Goal: Navigation & Orientation: Find specific page/section

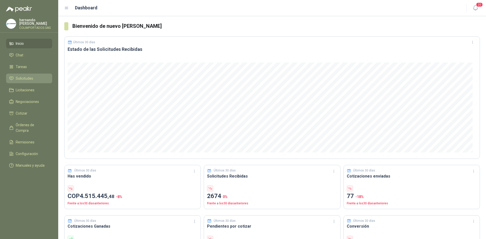
click at [31, 79] on span "Solicitudes" at bounding box center [24, 79] width 17 height 6
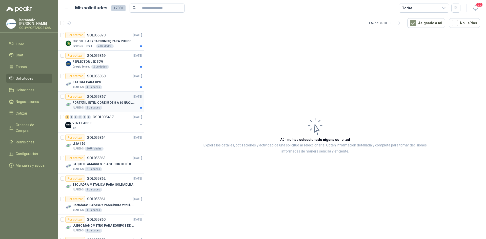
click at [97, 100] on p "PORTATIL INTEL CORE I5 DE 8 A 10 NUCLEOS" at bounding box center [103, 102] width 63 height 5
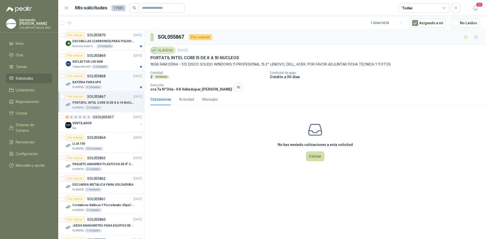
click at [98, 83] on p "BATERIA PARA UPS" at bounding box center [86, 82] width 29 height 5
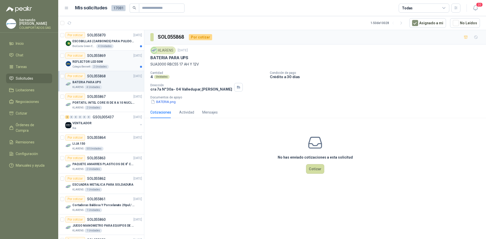
click at [104, 62] on div "REFLECTOR LED 50W" at bounding box center [107, 62] width 70 height 6
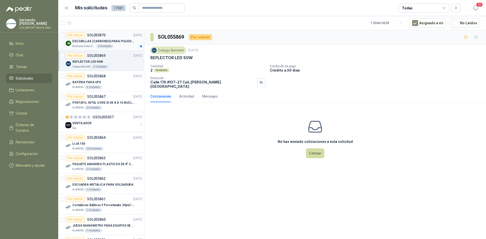
click at [78, 39] on p "ESCOBILLAS (CARBONES) PARA PULIDORA DEWALT" at bounding box center [103, 41] width 63 height 5
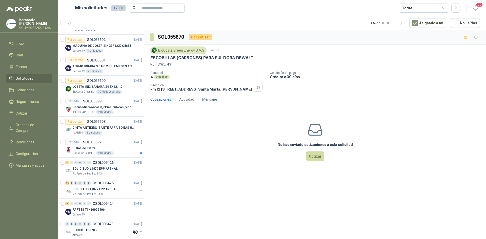
scroll to position [608, 0]
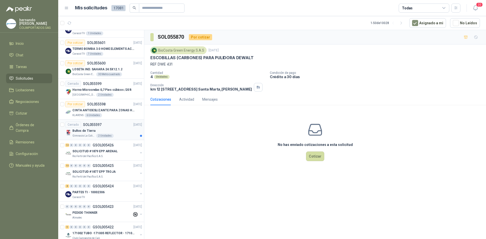
click at [89, 130] on p "Bultos de Tierra" at bounding box center [83, 131] width 23 height 5
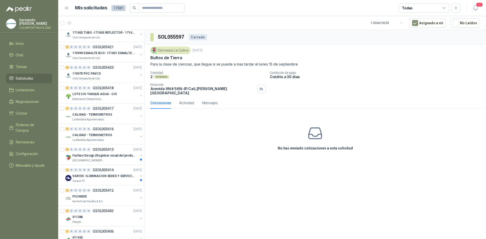
scroll to position [810, 0]
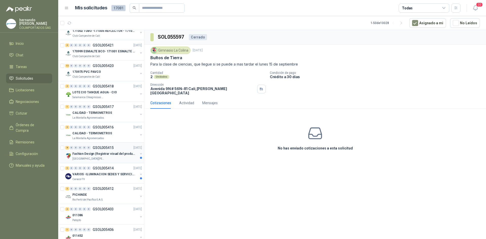
click at [101, 153] on p "Fashion Design (Registrar visual del producto)" at bounding box center [103, 154] width 63 height 5
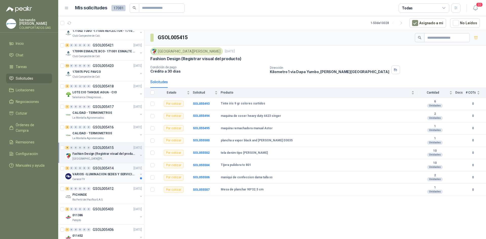
click at [96, 175] on p "VARIOS -ILUMINACION SEDES Y SERVICIOS" at bounding box center [103, 174] width 63 height 5
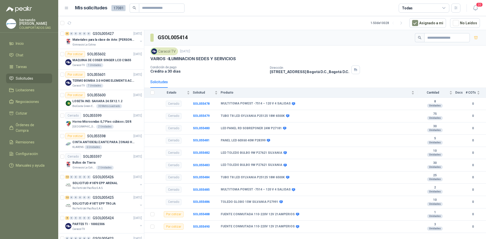
scroll to position [572, 0]
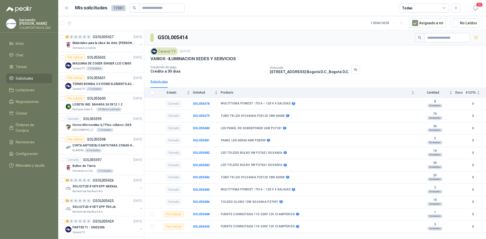
click at [35, 73] on ul "Inicio Chat Tareas Solicitudes Licitaciones Negociaciones Cotizar Órdenes de Co…" at bounding box center [29, 106] width 58 height 134
click at [35, 77] on li "Solicitudes" at bounding box center [29, 79] width 40 height 6
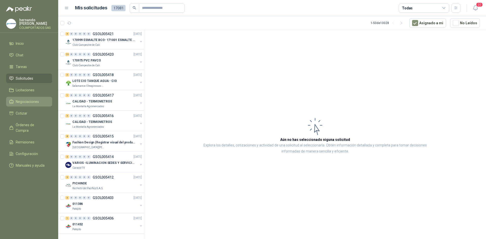
scroll to position [724, 0]
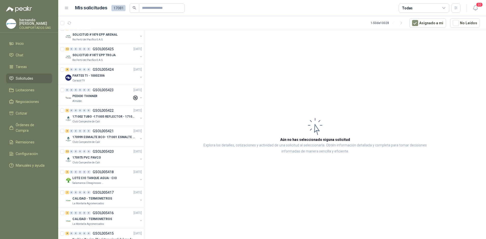
click at [30, 76] on span "Solicitudes" at bounding box center [24, 79] width 17 height 6
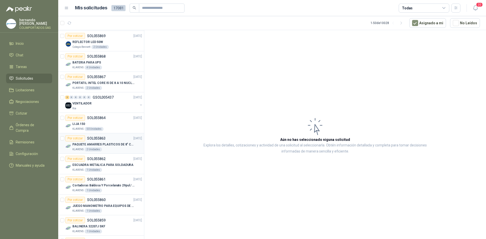
scroll to position [0, 0]
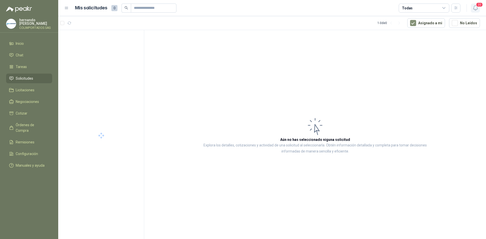
click at [476, 8] on icon "button" at bounding box center [475, 8] width 6 height 6
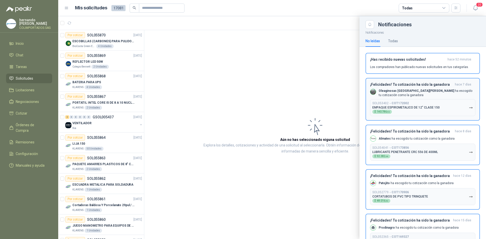
click at [421, 85] on h3 "¡Felicidades! Tu cotización ha sido la ganadora" at bounding box center [411, 85] width 83 height 4
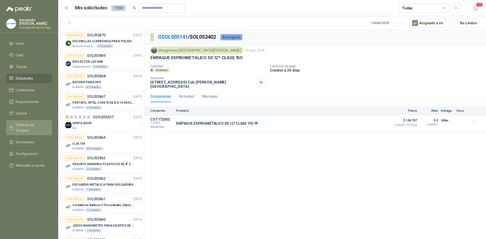
click at [31, 122] on link "Órdenes de Compra" at bounding box center [29, 127] width 46 height 15
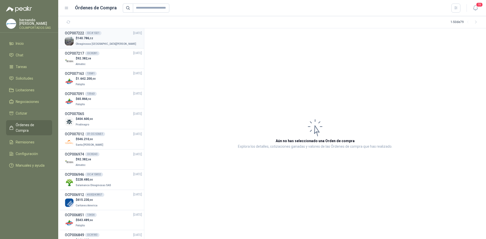
click at [94, 40] on p "$ 140.786 ,52" at bounding box center [107, 38] width 62 height 5
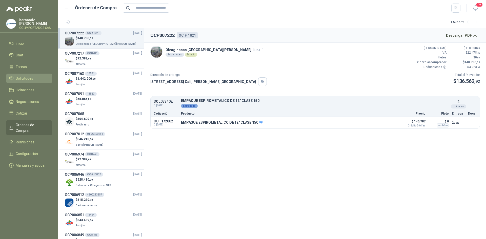
click at [22, 77] on span "Solicitudes" at bounding box center [24, 79] width 17 height 6
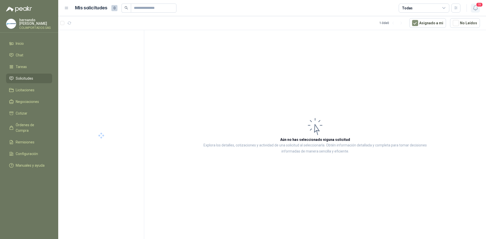
click at [476, 9] on icon "button" at bounding box center [475, 8] width 6 height 6
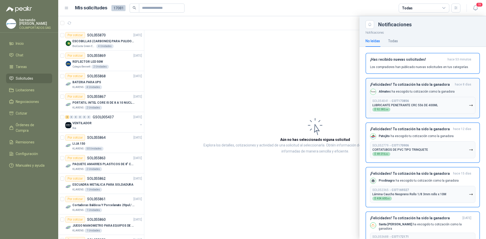
click at [425, 92] on p "Almatec ha escogido tu cotización como la ganadora" at bounding box center [417, 92] width 76 height 4
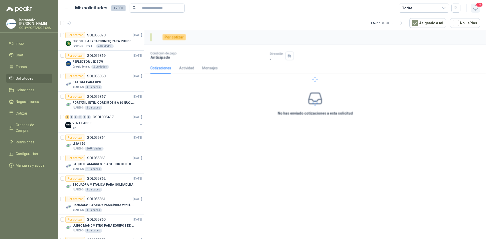
click at [476, 7] on icon "button" at bounding box center [475, 8] width 6 height 6
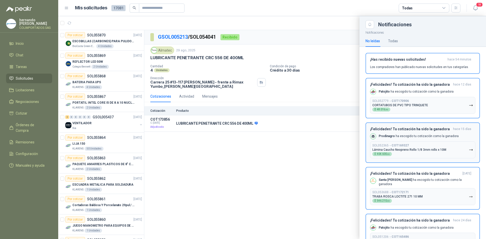
scroll to position [25, 0]
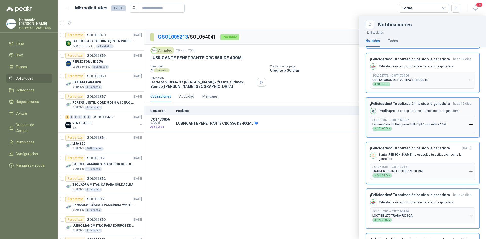
click at [420, 106] on h3 "¡Felicidades! Tu cotización ha sido la ganadora" at bounding box center [410, 104] width 81 height 4
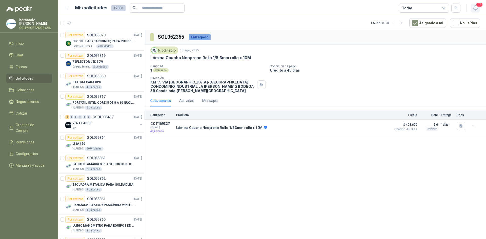
click at [476, 7] on icon "button" at bounding box center [475, 8] width 6 height 6
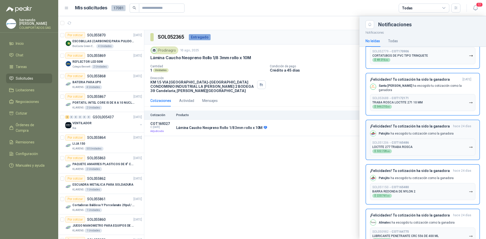
scroll to position [51, 0]
click at [428, 133] on div "¡Felicidades! Tu cotización ha sido la ganadora hace 24 días Patojito ha escogi…" at bounding box center [422, 138] width 105 height 31
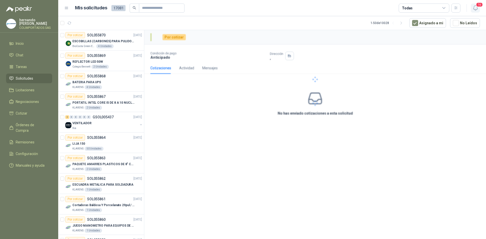
click at [476, 7] on icon "button" at bounding box center [475, 8] width 6 height 6
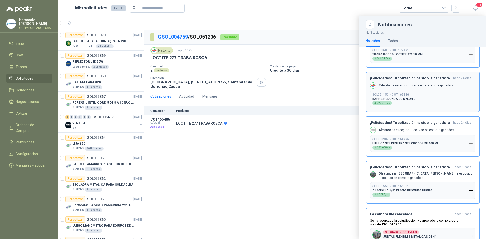
scroll to position [127, 0]
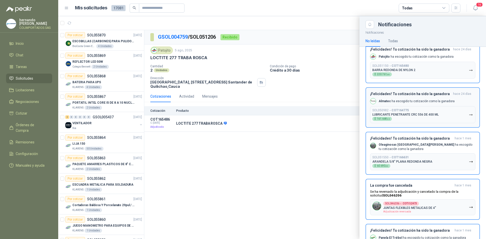
click at [430, 93] on h3 "¡Felicidades! Tu cotización ha sido la ganadora" at bounding box center [410, 94] width 81 height 4
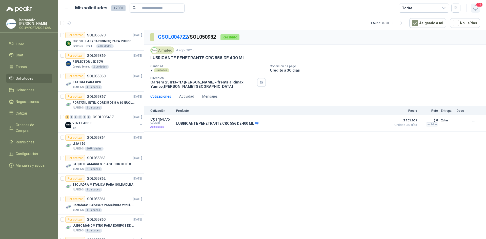
click at [473, 8] on icon "button" at bounding box center [475, 8] width 6 height 6
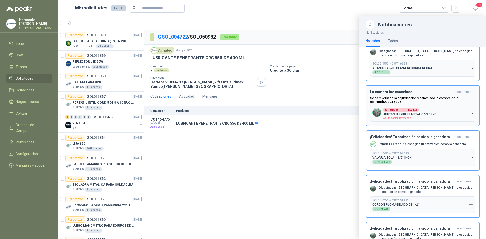
scroll to position [177, 0]
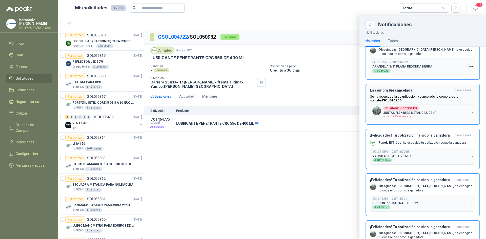
click at [440, 95] on p "Se ha reversado la adjudicación y cancelado la compra de la solicitud SOL046206" at bounding box center [422, 99] width 105 height 8
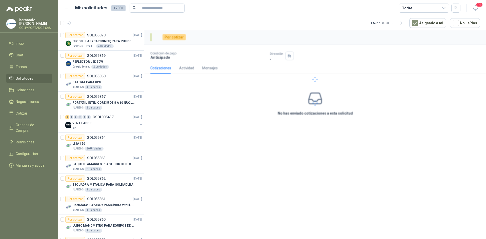
drag, startPoint x: 476, startPoint y: 9, endPoint x: 474, endPoint y: 15, distance: 6.6
click at [476, 8] on icon "button" at bounding box center [475, 8] width 6 height 6
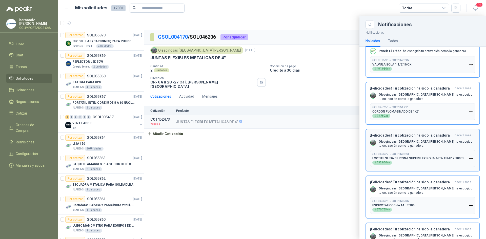
scroll to position [228, 0]
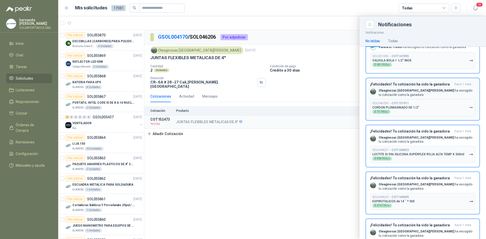
click at [413, 89] on b "Oleaginosas [GEOGRAPHIC_DATA][PERSON_NAME]" at bounding box center [416, 91] width 75 height 4
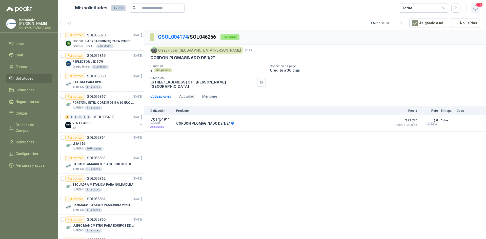
click at [474, 9] on icon "button" at bounding box center [475, 8] width 6 height 6
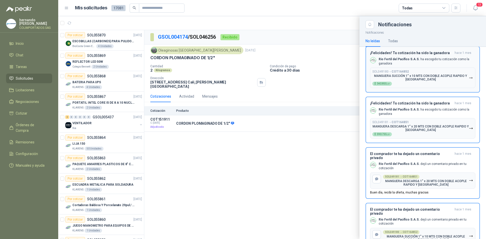
scroll to position [413, 0]
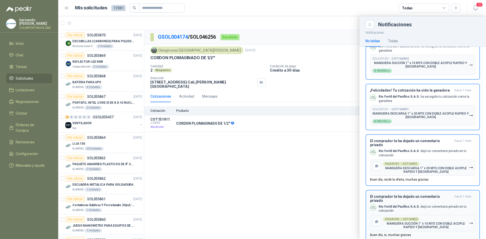
click at [404, 195] on h3 "El comprador te ha dejado un comentario privado" at bounding box center [411, 199] width 83 height 8
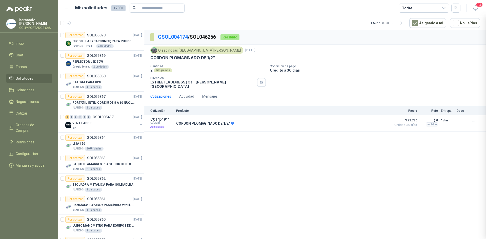
scroll to position [361, 0]
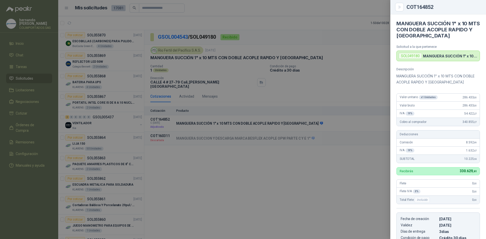
click at [476, 7] on div "COT164852" at bounding box center [443, 7] width 73 height 5
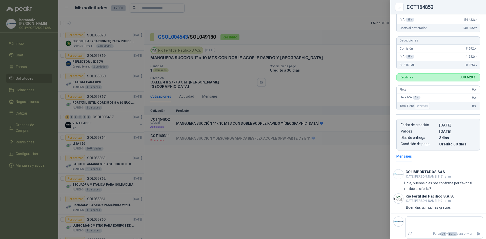
click at [349, 19] on div at bounding box center [243, 119] width 486 height 239
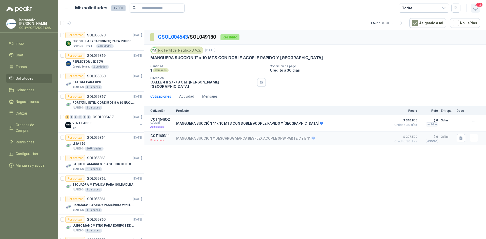
click at [475, 6] on icon "button" at bounding box center [475, 8] width 6 height 6
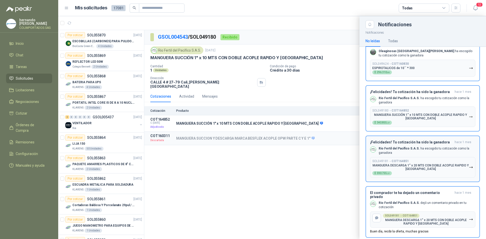
click at [405, 140] on div "¡Felicidades! Tu cotización ha sido la ganadora hace 1 mes Rio Fertil del Pacíf…" at bounding box center [422, 158] width 105 height 37
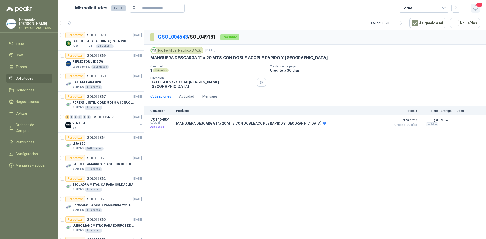
click at [477, 9] on icon "button" at bounding box center [475, 8] width 4 height 5
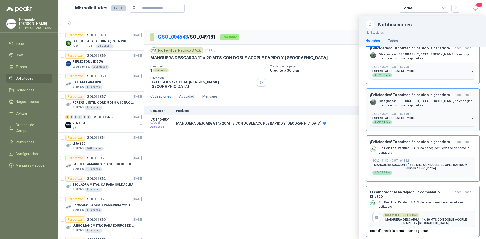
click at [406, 94] on div "¡Felicidades! Tu cotización ha sido la ganadora hace 1 mes Oleaginosas San Fern…" at bounding box center [422, 110] width 105 height 34
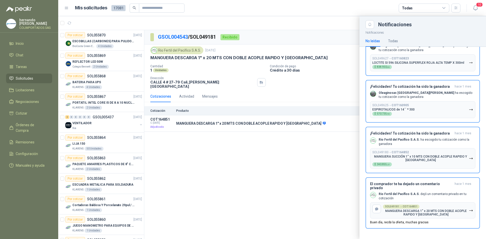
scroll to position [264, 0]
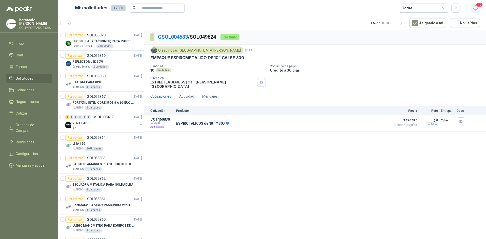
click at [475, 8] on icon "button" at bounding box center [475, 8] width 6 height 6
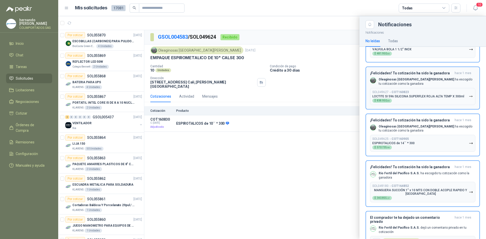
click at [404, 73] on div "¡Felicidades! Tu cotización ha sido la ganadora hace 1 mes Oleaginosas San Fern…" at bounding box center [422, 88] width 105 height 34
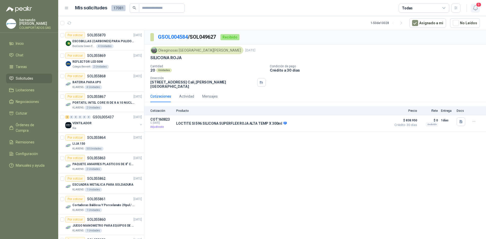
click at [475, 5] on button "9" at bounding box center [475, 8] width 9 height 9
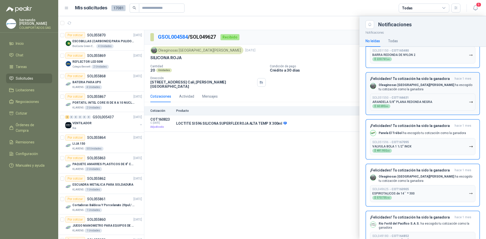
scroll to position [142, 0]
click at [399, 84] on b "Oleaginosas [GEOGRAPHIC_DATA][PERSON_NAME]" at bounding box center [416, 86] width 75 height 4
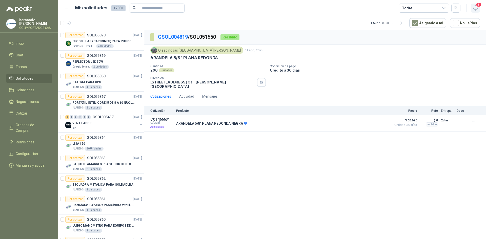
click at [476, 6] on icon "button" at bounding box center [475, 8] width 6 height 6
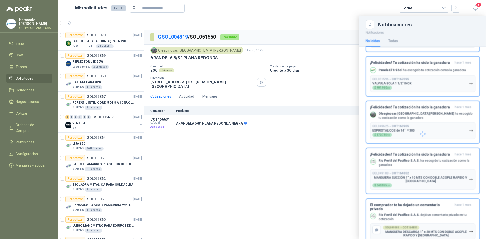
scroll to position [171, 0]
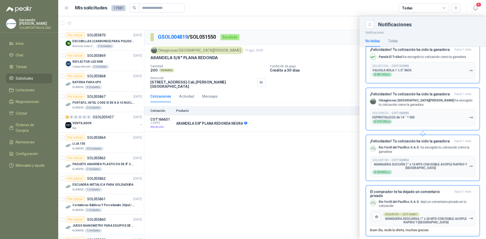
click at [263, 196] on div at bounding box center [272, 127] width 428 height 223
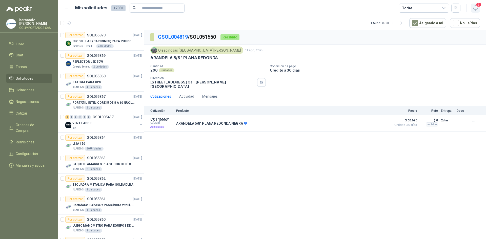
click at [474, 6] on icon "button" at bounding box center [475, 8] width 6 height 6
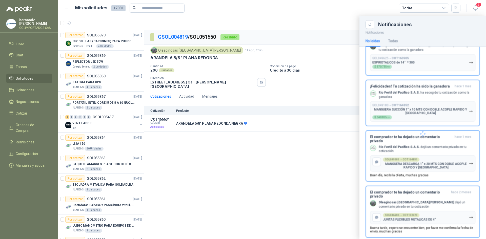
scroll to position [227, 0]
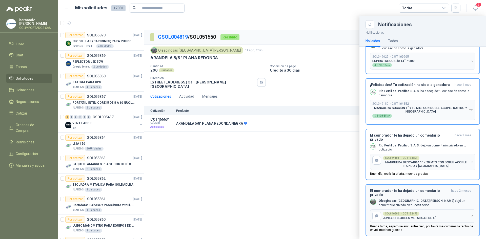
click at [411, 189] on h3 "El comprador te ha dejado un comentario privado" at bounding box center [409, 193] width 79 height 8
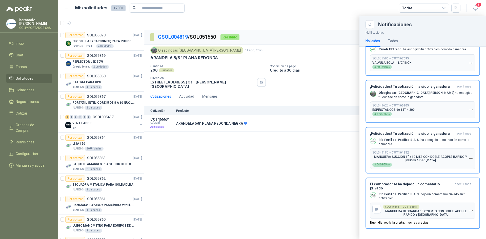
scroll to position [171, 0]
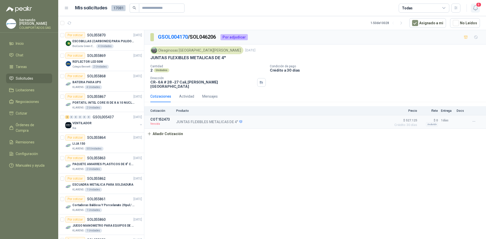
click at [478, 7] on span "8" at bounding box center [479, 4] width 6 height 5
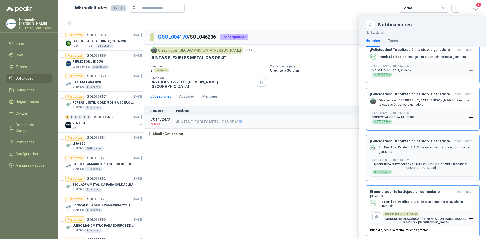
click at [402, 140] on div "¡Felicidades! Tu cotización ha sido la ganadora [DATE] Rio Fertil [PERSON_NAME]…" at bounding box center [422, 157] width 105 height 37
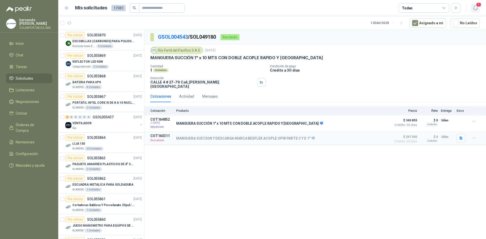
click at [473, 7] on icon "button" at bounding box center [475, 8] width 6 height 6
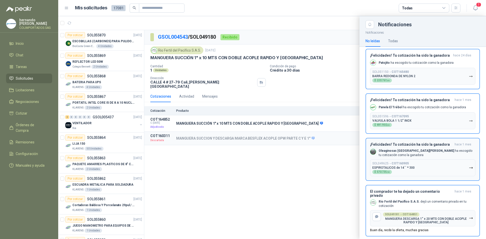
click at [405, 150] on p "Oleaginosas San [PERSON_NAME] ha escogido tu cotización como la ganadora" at bounding box center [427, 153] width 97 height 9
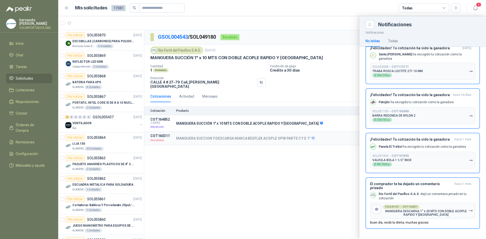
scroll to position [74, 0]
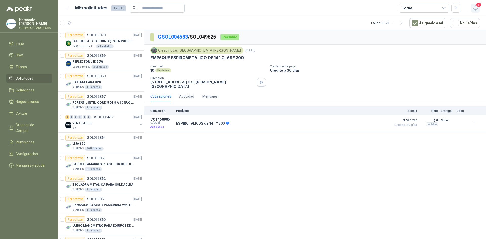
click at [476, 8] on icon "button" at bounding box center [475, 8] width 6 height 6
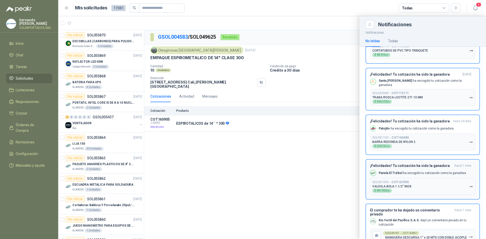
scroll to position [74, 0]
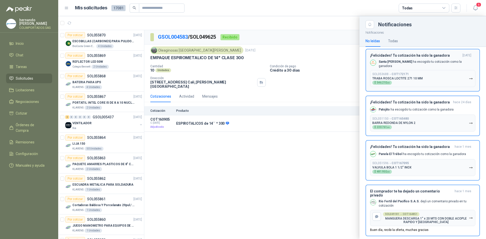
click at [394, 58] on div "¡Felicidades! Tu cotización ha sido la ganadora [DATE] Santa [PERSON_NAME] ha e…" at bounding box center [422, 70] width 105 height 34
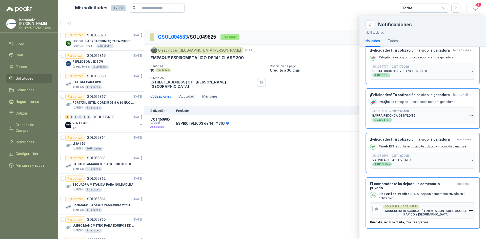
scroll to position [29, 0]
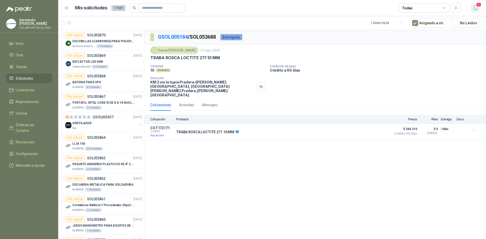
click at [476, 7] on icon "button" at bounding box center [475, 8] width 6 height 6
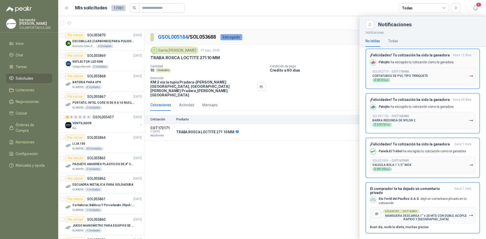
click at [400, 55] on h3 "¡Felicidades! Tu cotización ha sido la ganadora" at bounding box center [410, 55] width 81 height 4
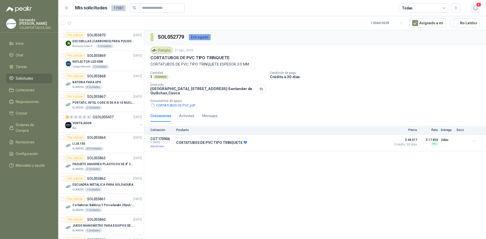
drag, startPoint x: 476, startPoint y: 7, endPoint x: 477, endPoint y: 10, distance: 3.4
click at [476, 7] on button "4" at bounding box center [475, 8] width 9 height 9
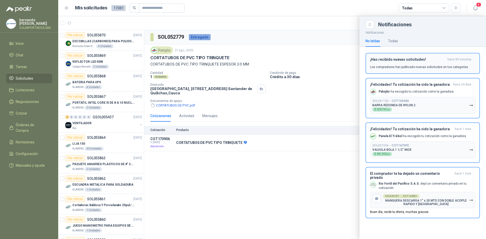
click at [413, 64] on div "¡Has recibido nuevas solicitudes! hace 59 minutos Los compradores han publicado…" at bounding box center [422, 63] width 105 height 12
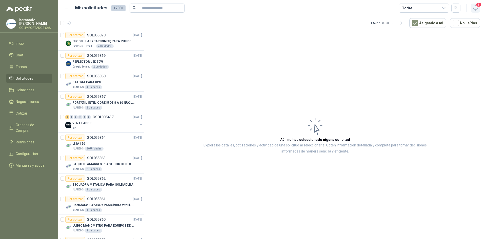
click at [476, 6] on span "3" at bounding box center [479, 4] width 6 height 5
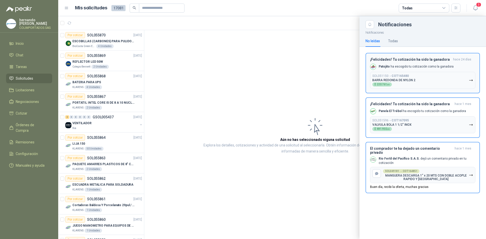
click at [408, 62] on div "¡Felicidades! Tu cotización ha sido la ganadora [DATE] Patojito ha escogido tu …" at bounding box center [422, 72] width 105 height 31
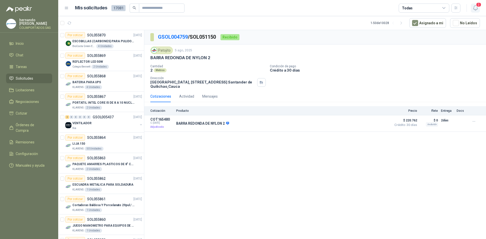
click at [478, 5] on span "2" at bounding box center [479, 4] width 6 height 5
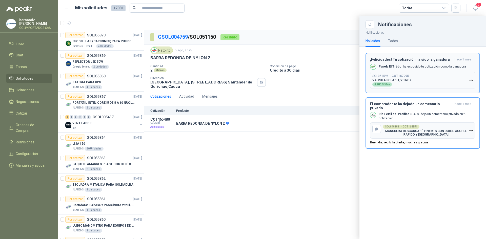
click at [410, 59] on h3 "¡Felicidades! Tu cotización ha sido la ganadora" at bounding box center [411, 59] width 83 height 4
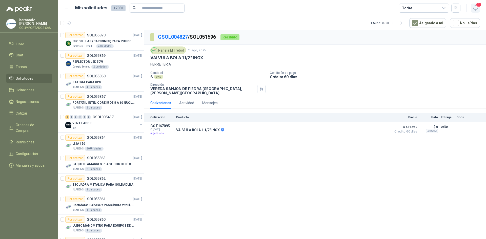
click at [475, 6] on icon "button" at bounding box center [475, 8] width 4 height 5
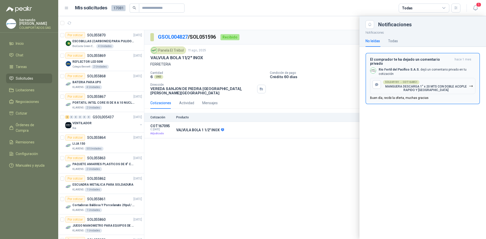
click at [413, 62] on div "El comprador te ha dejado un comentario privado [DATE] Rio Fertil [PERSON_NAME]…" at bounding box center [422, 78] width 105 height 43
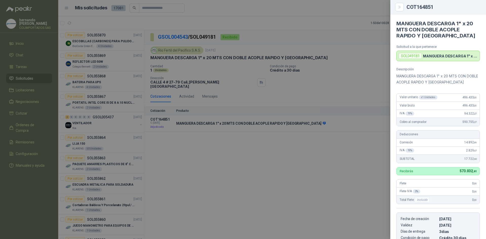
scroll to position [94, 0]
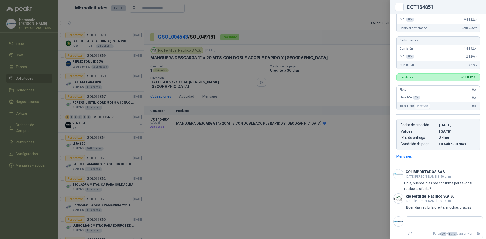
click at [317, 188] on div at bounding box center [243, 119] width 486 height 239
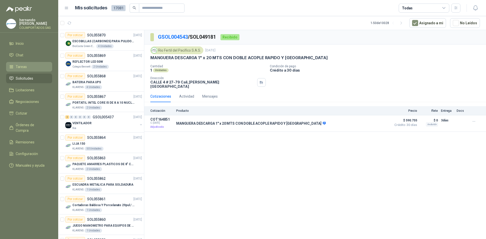
click at [17, 64] on link "Tareas" at bounding box center [29, 67] width 46 height 10
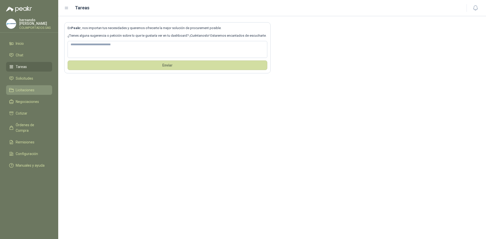
click at [24, 91] on span "Licitaciones" at bounding box center [25, 90] width 19 height 6
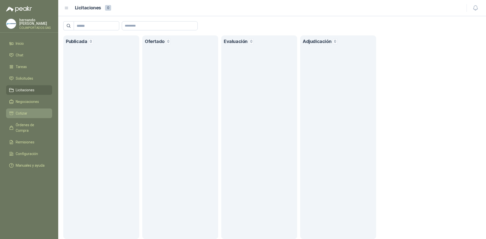
click at [23, 113] on span "Cotizar" at bounding box center [22, 114] width 12 height 6
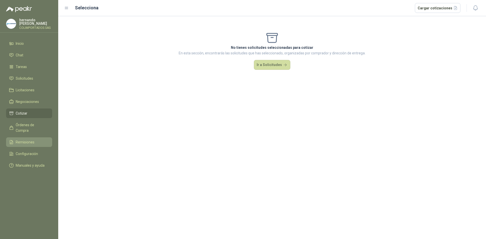
click at [29, 139] on span "Remisiones" at bounding box center [25, 142] width 19 height 6
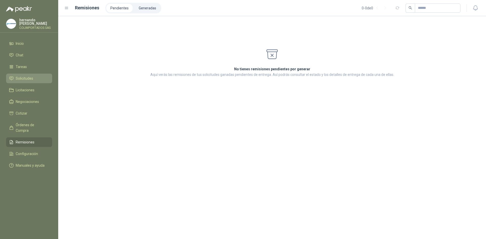
click at [21, 80] on span "Solicitudes" at bounding box center [24, 79] width 17 height 6
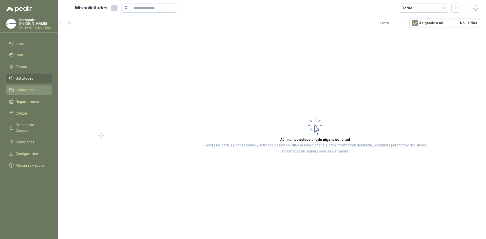
click at [26, 94] on link "Licitaciones" at bounding box center [29, 90] width 46 height 10
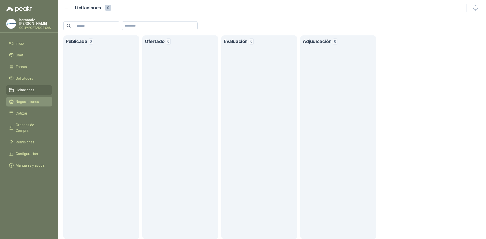
click at [21, 101] on span "Negociaciones" at bounding box center [27, 102] width 23 height 6
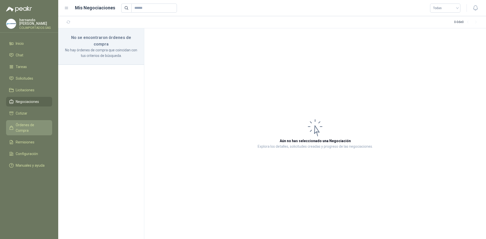
click at [19, 124] on span "Órdenes de Compra" at bounding box center [32, 127] width 32 height 11
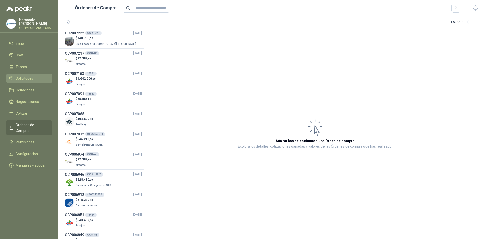
click at [28, 77] on span "Solicitudes" at bounding box center [24, 79] width 17 height 6
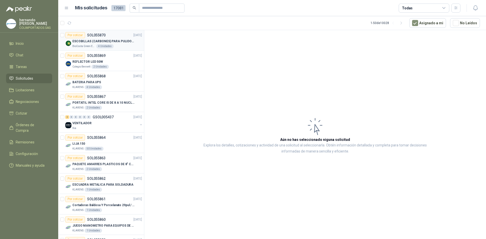
click at [92, 39] on p "ESCOBILLAS (CARBONES) PARA PULIDORA DEWALT" at bounding box center [103, 41] width 63 height 5
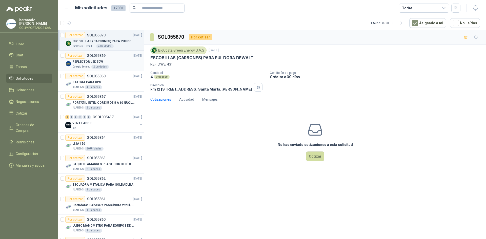
click at [98, 61] on p "REFLECTOR LED 50W" at bounding box center [87, 61] width 31 height 5
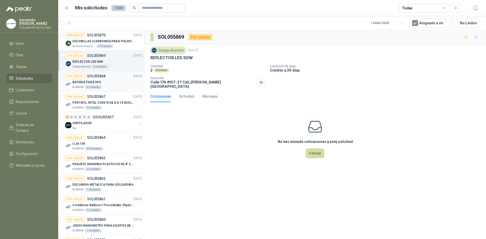
click at [92, 82] on p "BATERIA PARA UPS" at bounding box center [86, 82] width 29 height 5
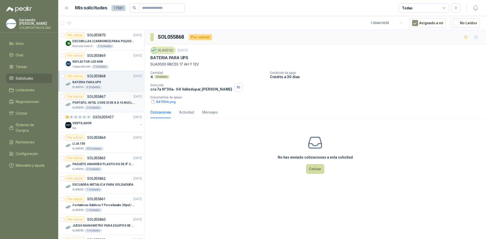
click at [94, 99] on div "Por cotizar SOL055867" at bounding box center [85, 97] width 40 height 6
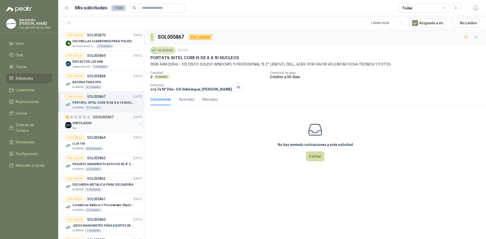
click at [88, 124] on p "VENTILADOR" at bounding box center [81, 123] width 19 height 5
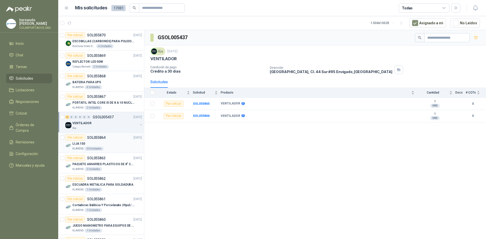
click at [91, 141] on div "LIJA 150" at bounding box center [107, 144] width 70 height 6
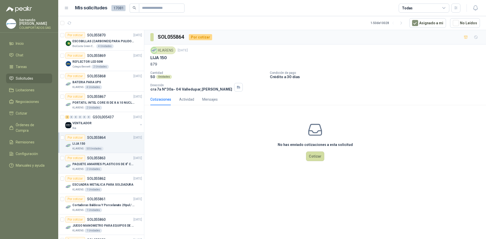
click at [98, 162] on p "PAQUETE AMARRES PLASTICOS DE 8" COLOR NEGRO" at bounding box center [103, 164] width 63 height 5
